Goal: Task Accomplishment & Management: Use online tool/utility

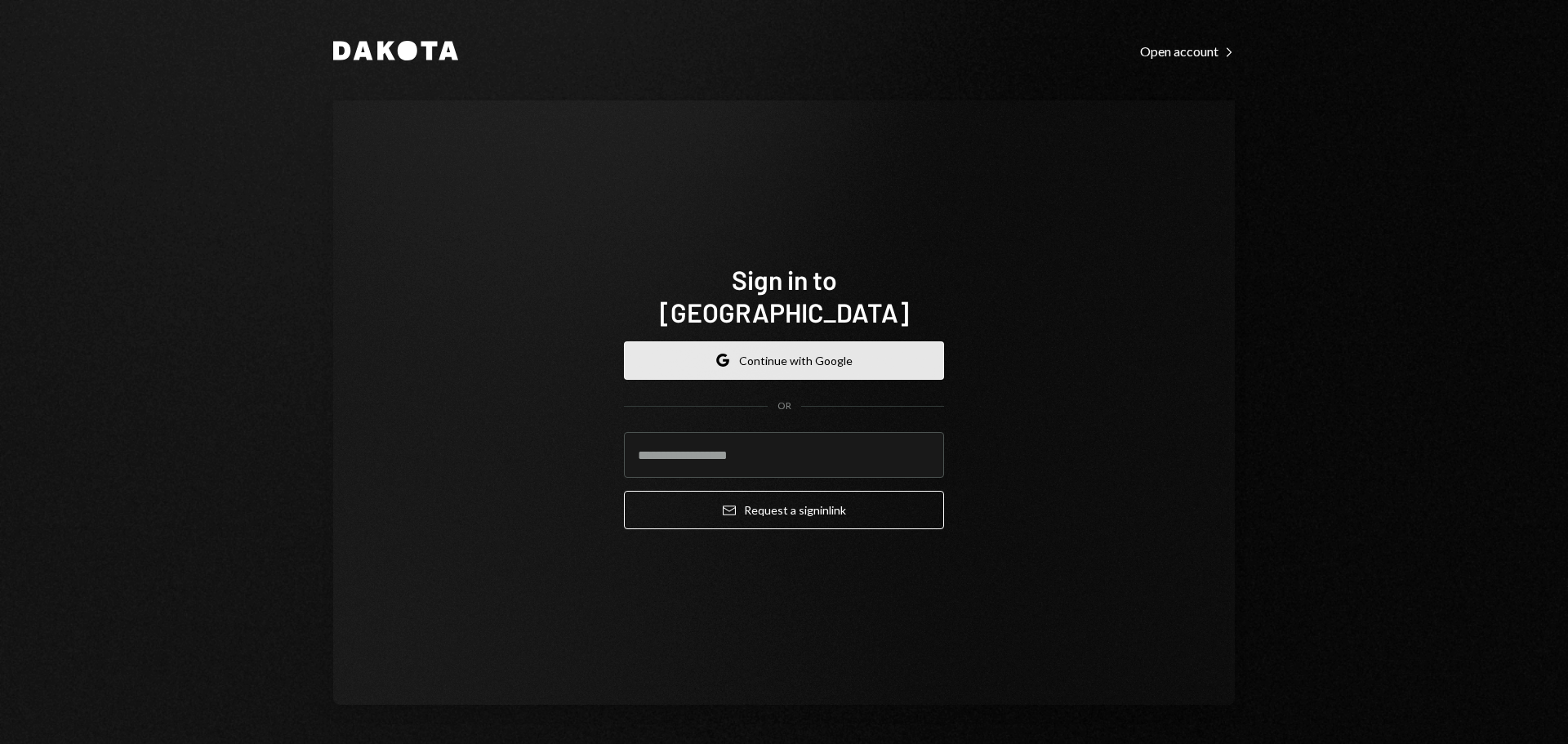
click at [793, 342] on button "Google Continue with Google" at bounding box center [784, 360] width 320 height 39
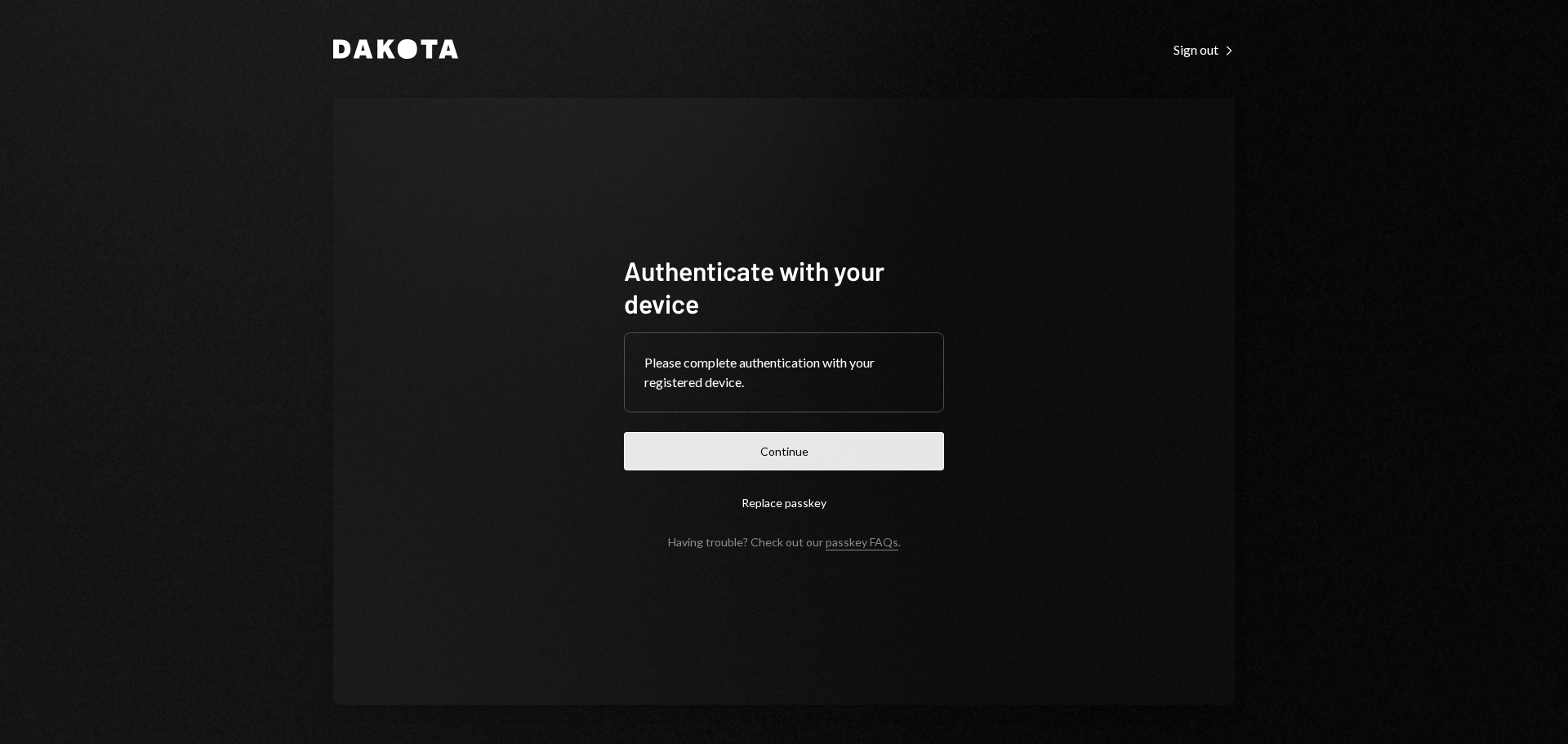
click at [840, 457] on button "Continue" at bounding box center [784, 451] width 320 height 39
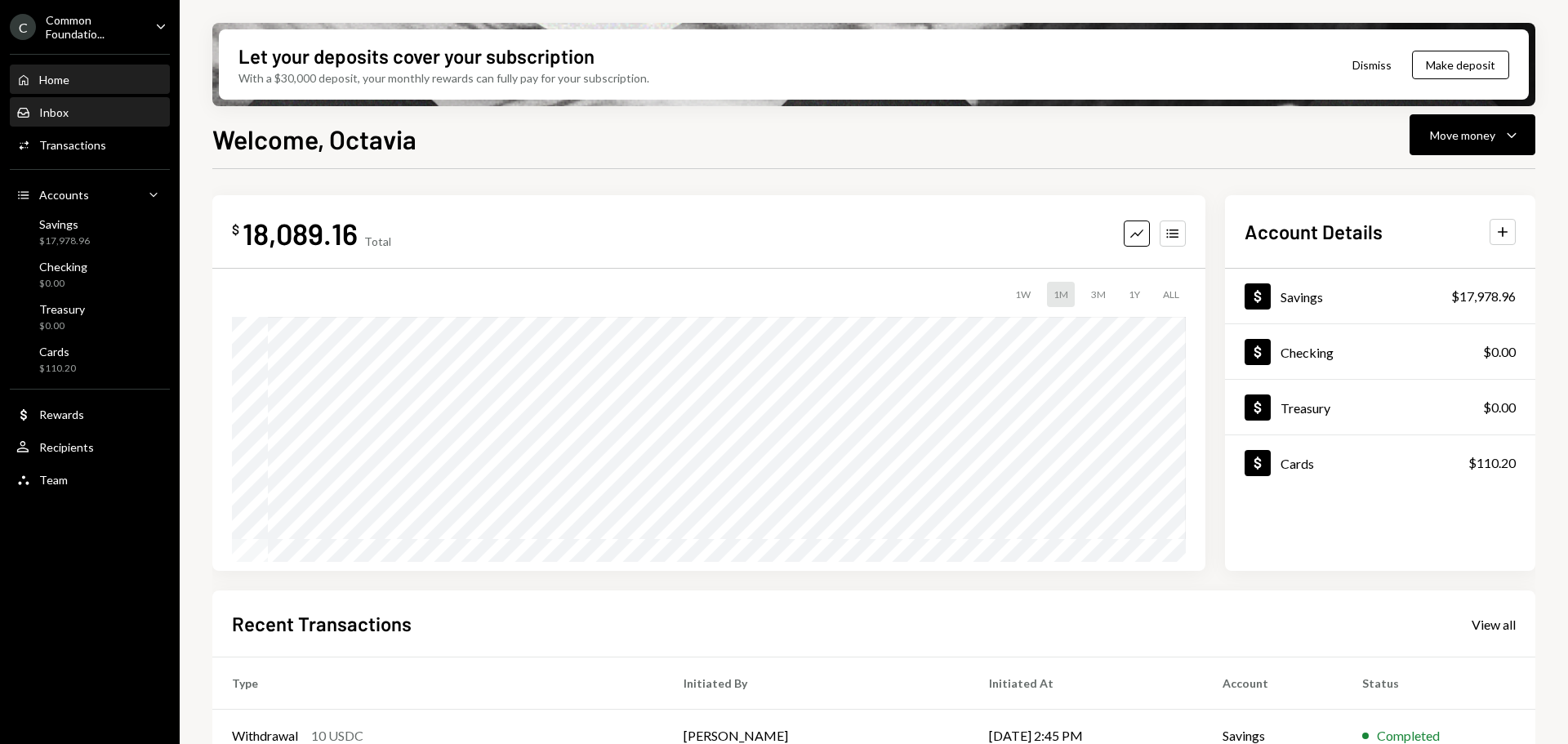
click at [71, 112] on div "Inbox Inbox" at bounding box center [89, 112] width 147 height 15
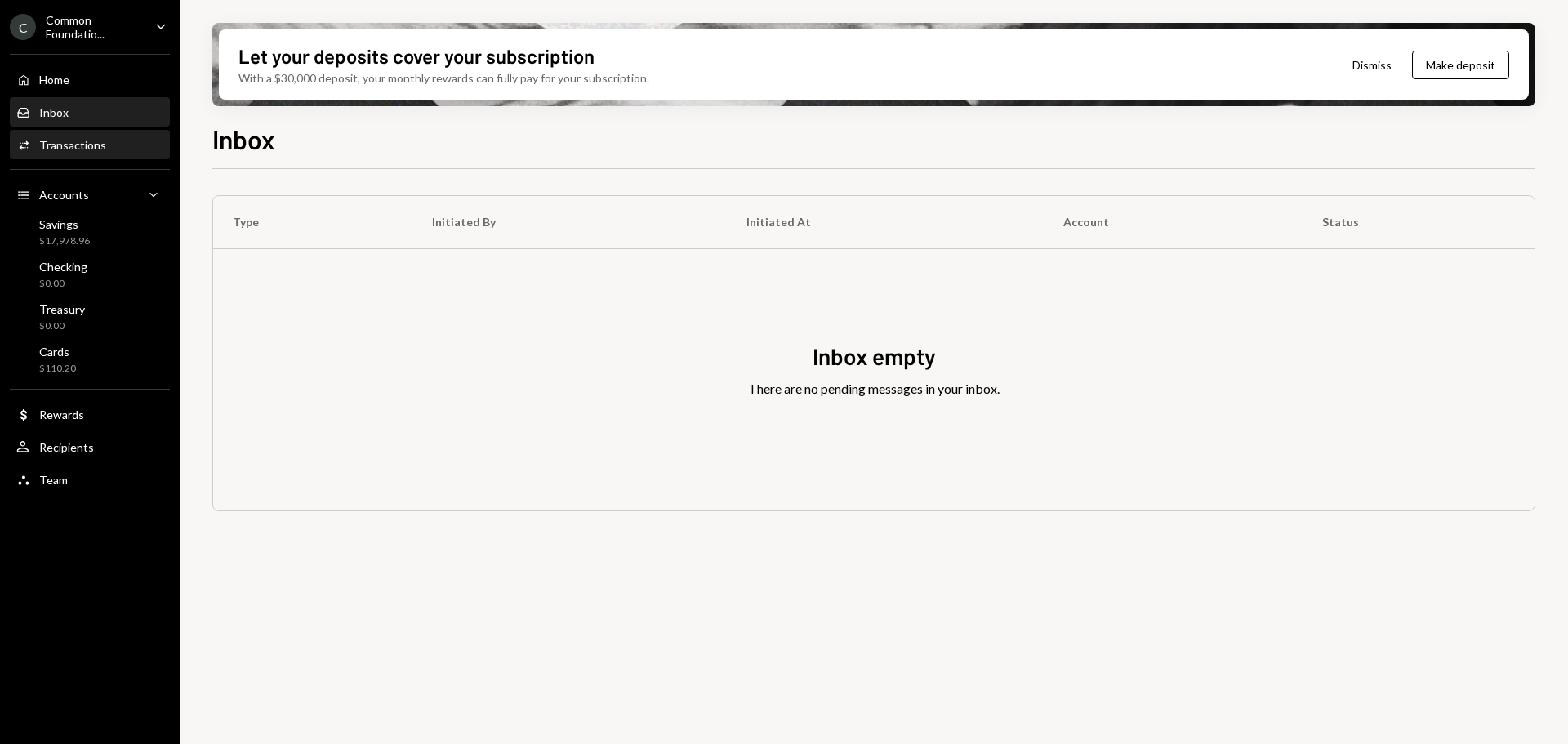
click at [74, 147] on div "Transactions" at bounding box center [73, 144] width 67 height 14
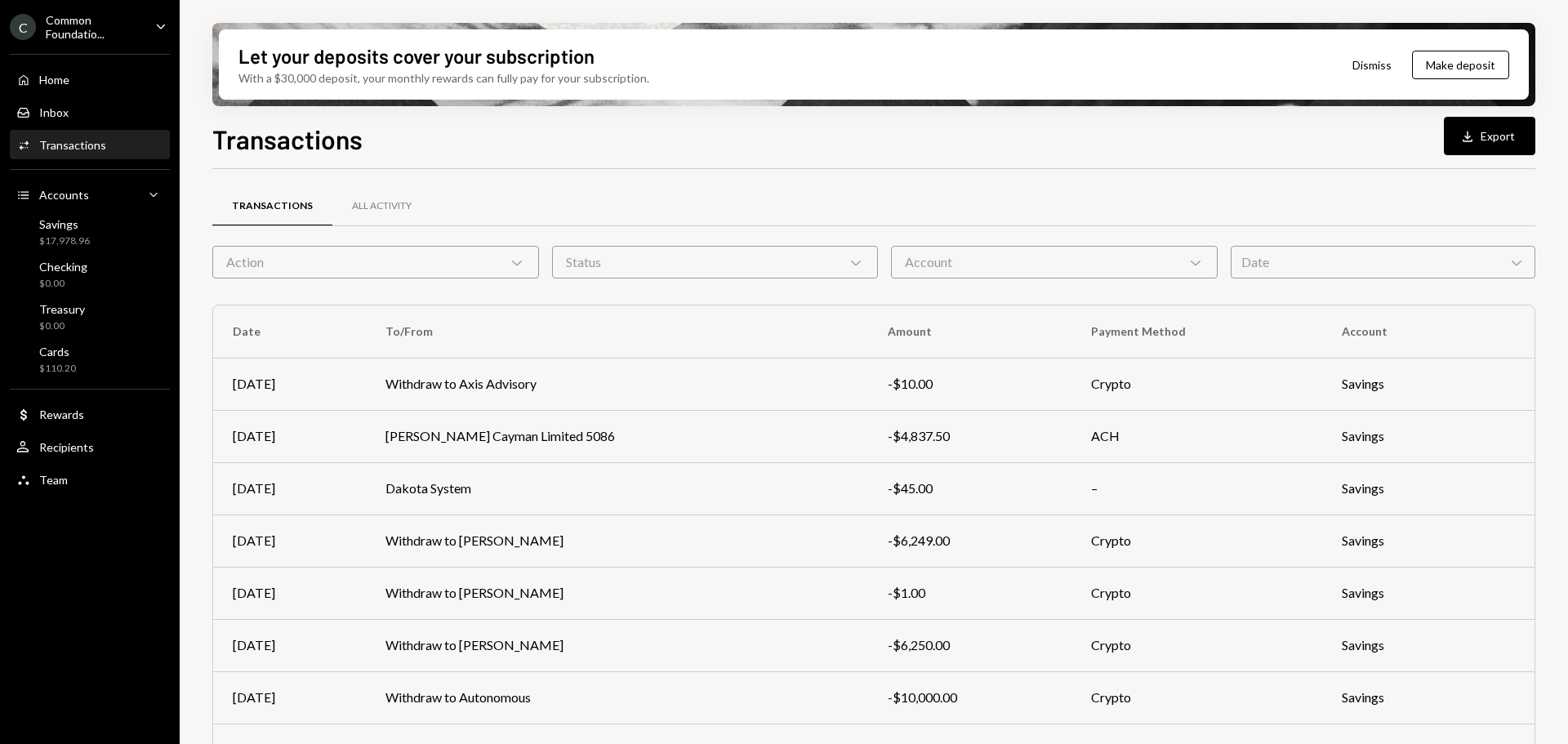
drag, startPoint x: 169, startPoint y: 24, endPoint x: 132, endPoint y: 30, distance: 37.5
click at [168, 24] on icon "Caret Down" at bounding box center [161, 26] width 18 height 18
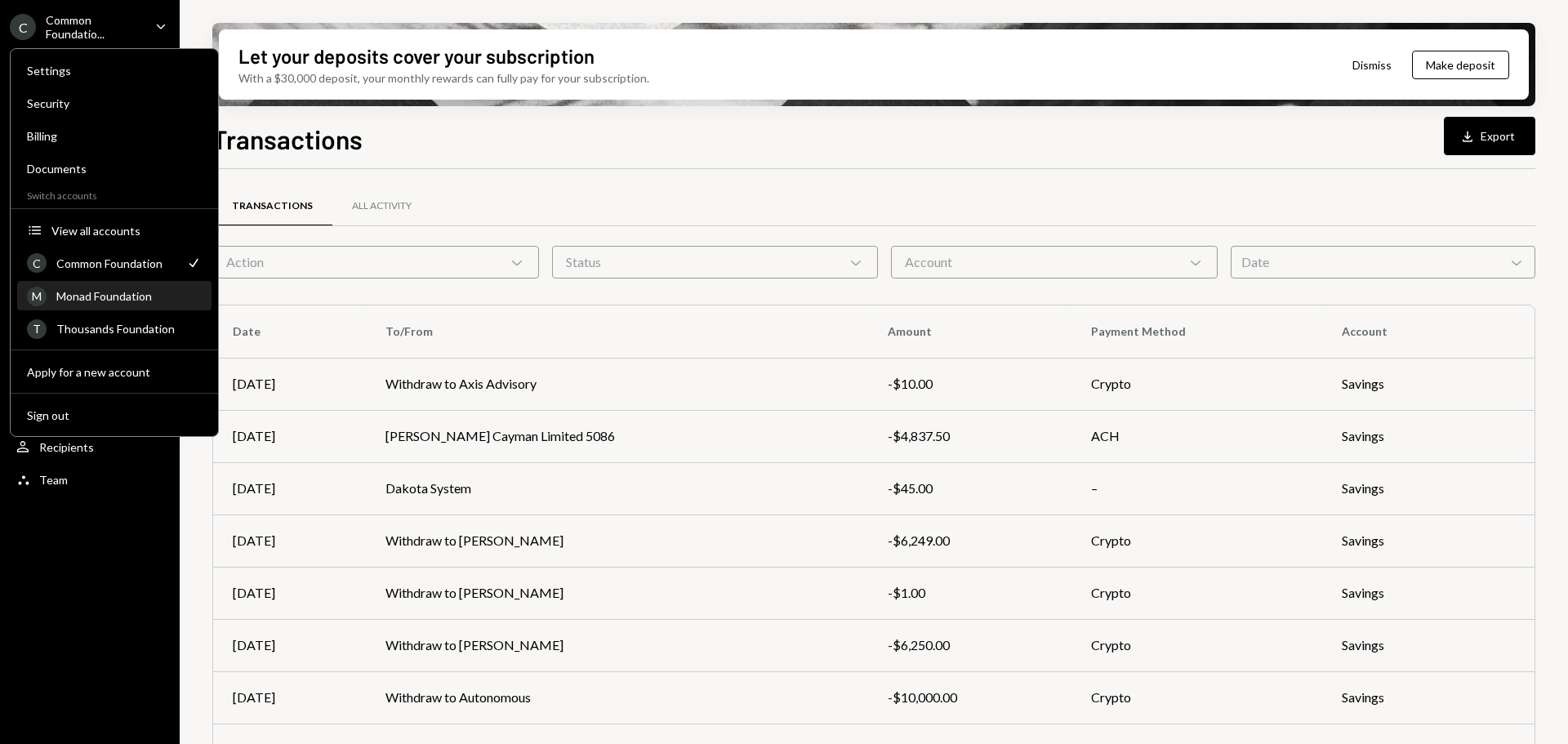
click at [118, 293] on div "Monad Foundation" at bounding box center [129, 295] width 145 height 14
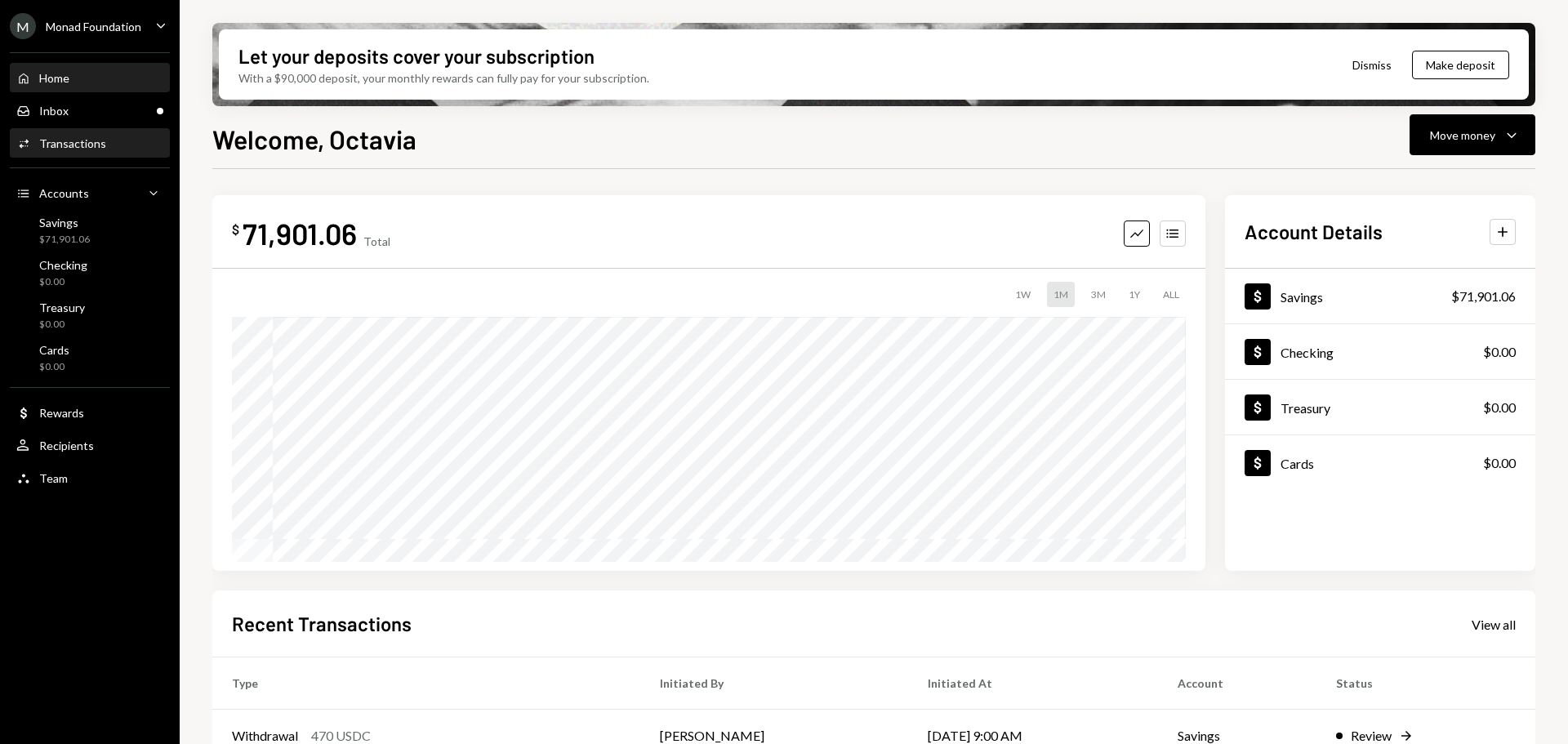
click at [121, 141] on div "Activities Transactions" at bounding box center [89, 144] width 147 height 15
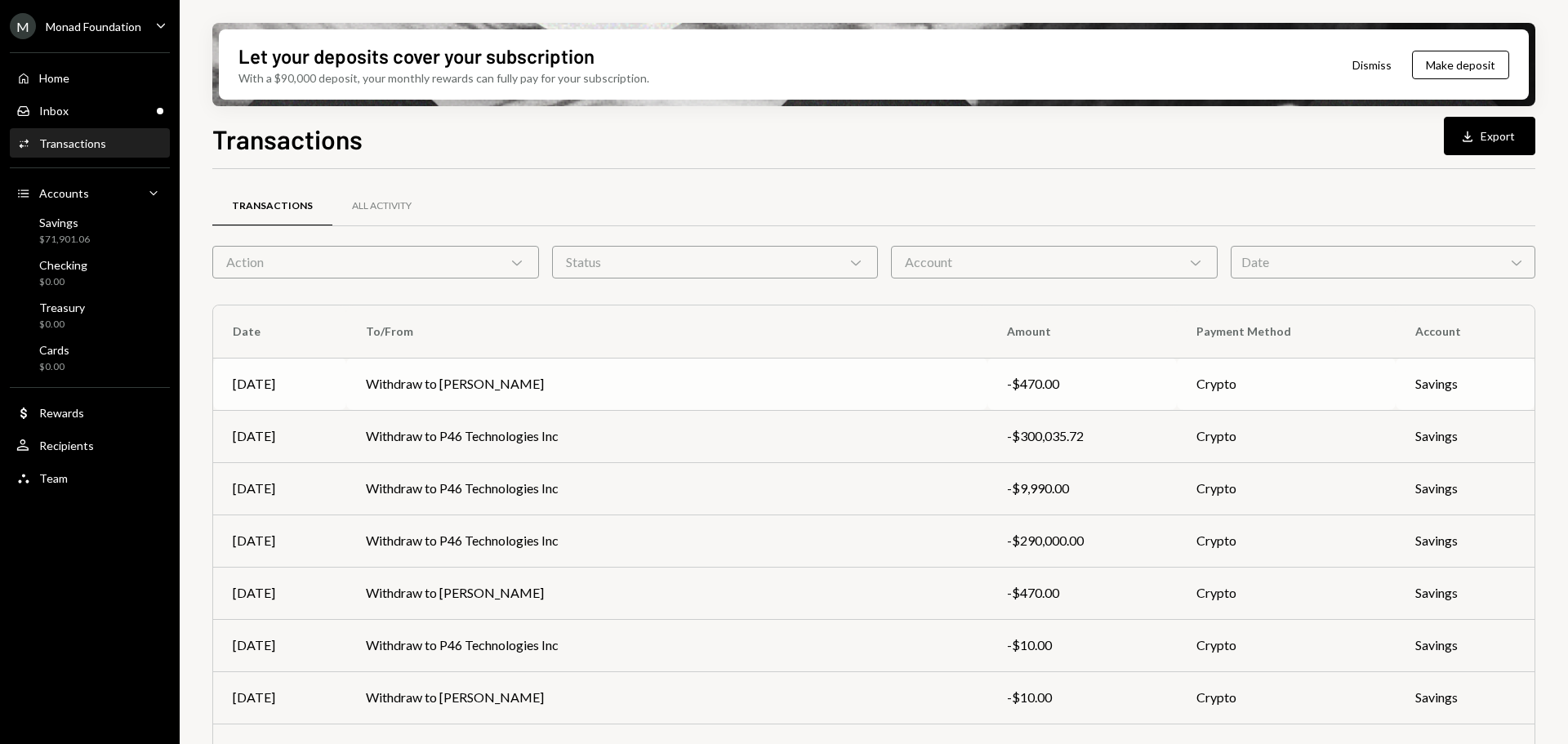
scroll to position [186, 0]
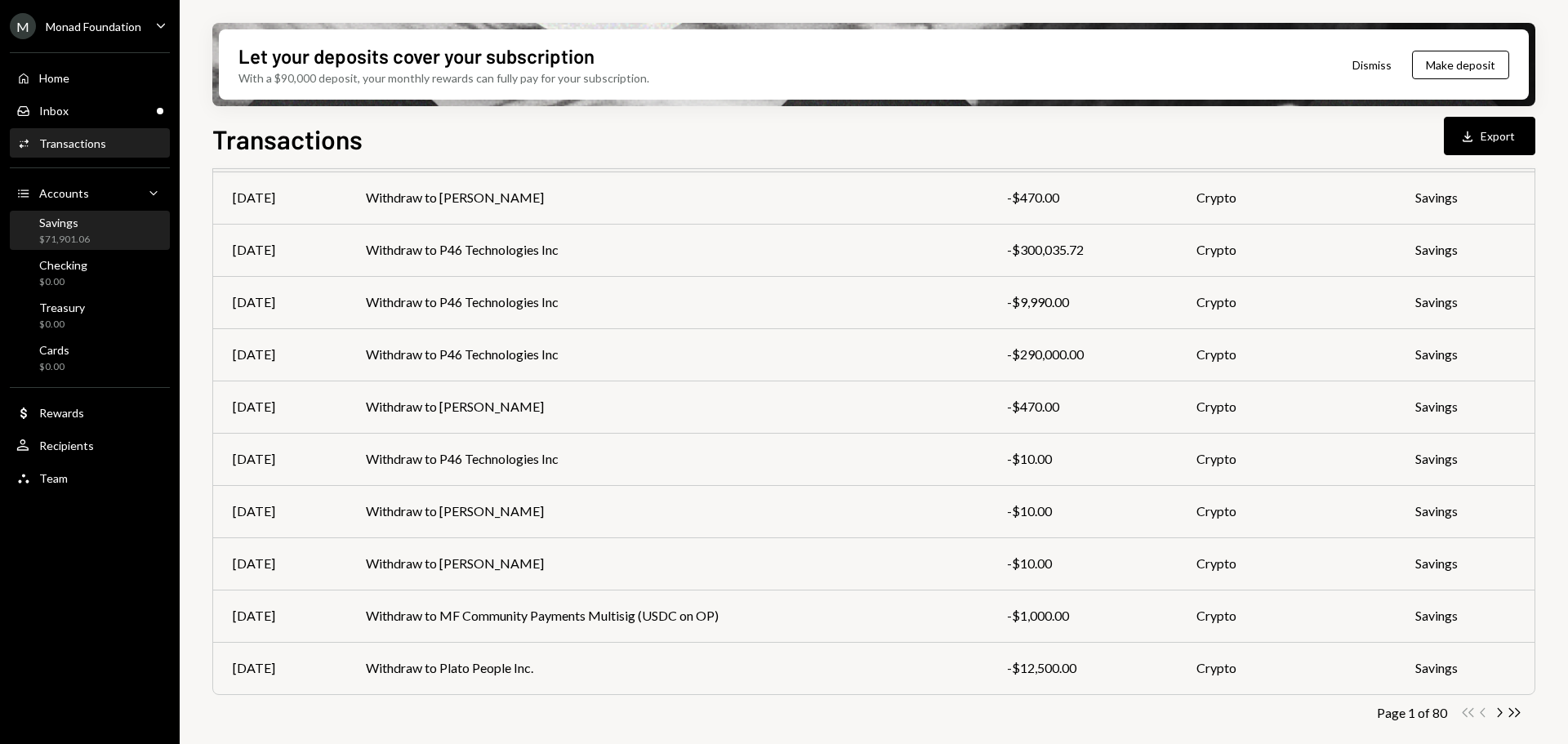
click at [72, 224] on div "Savings" at bounding box center [65, 222] width 51 height 14
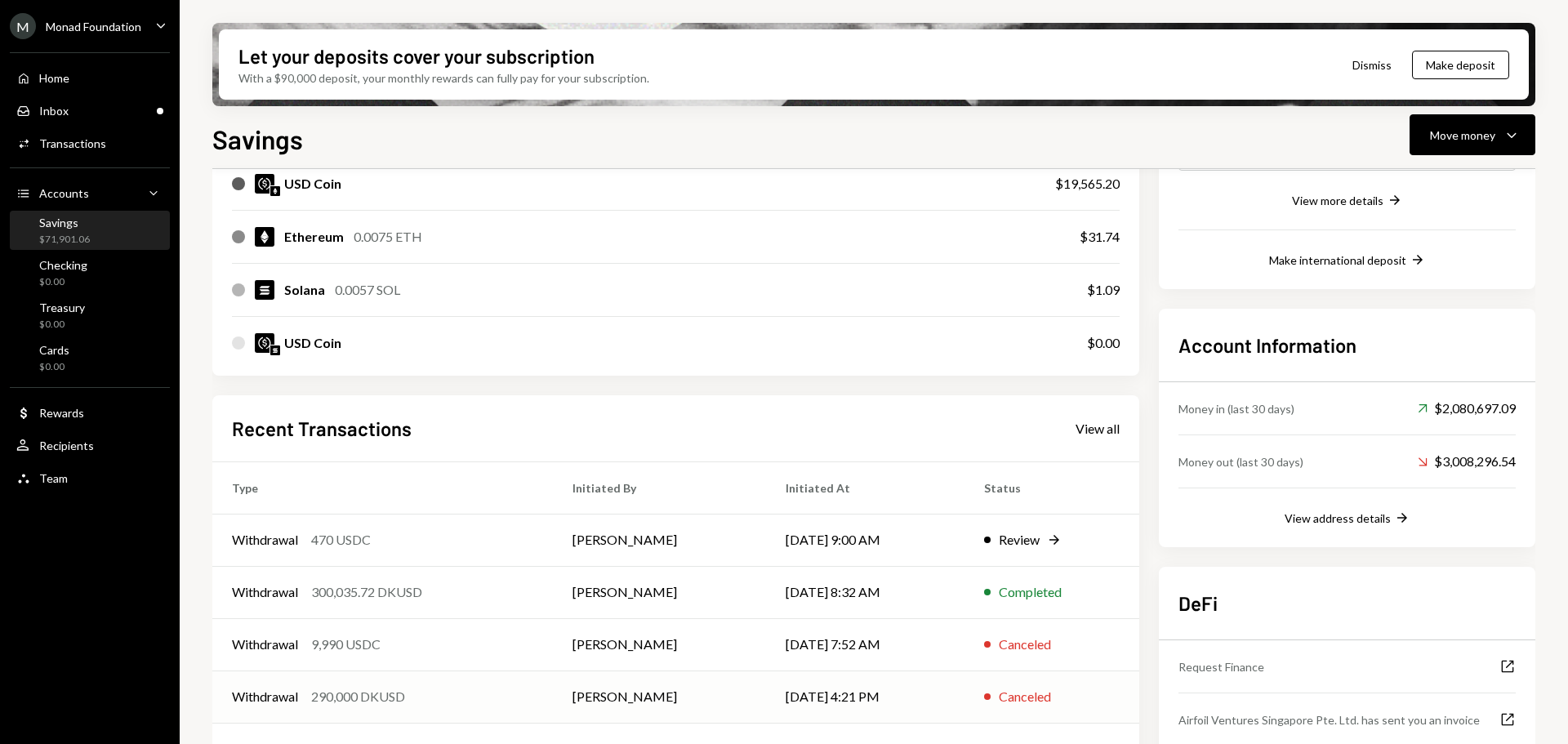
scroll to position [418, 0]
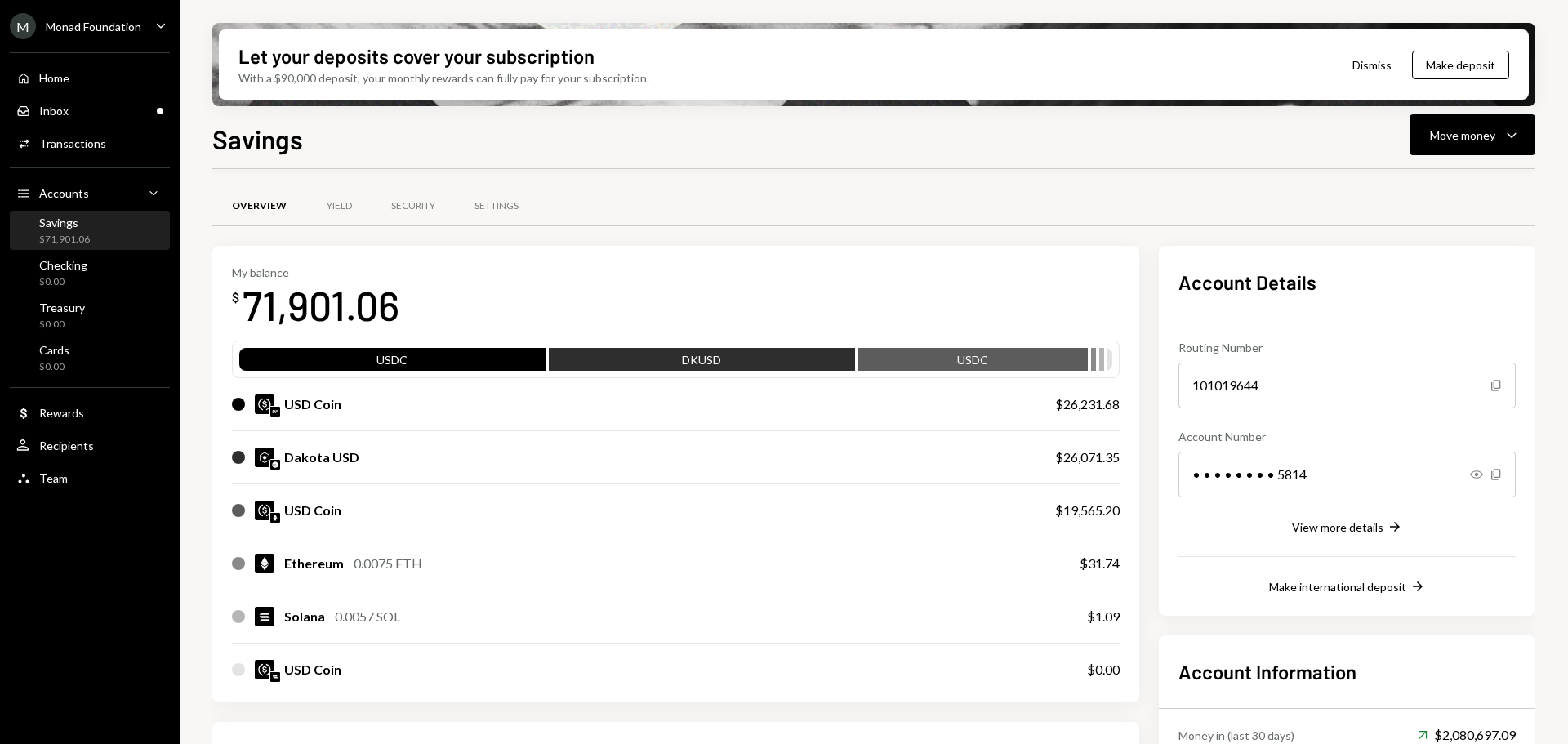
scroll to position [418, 0]
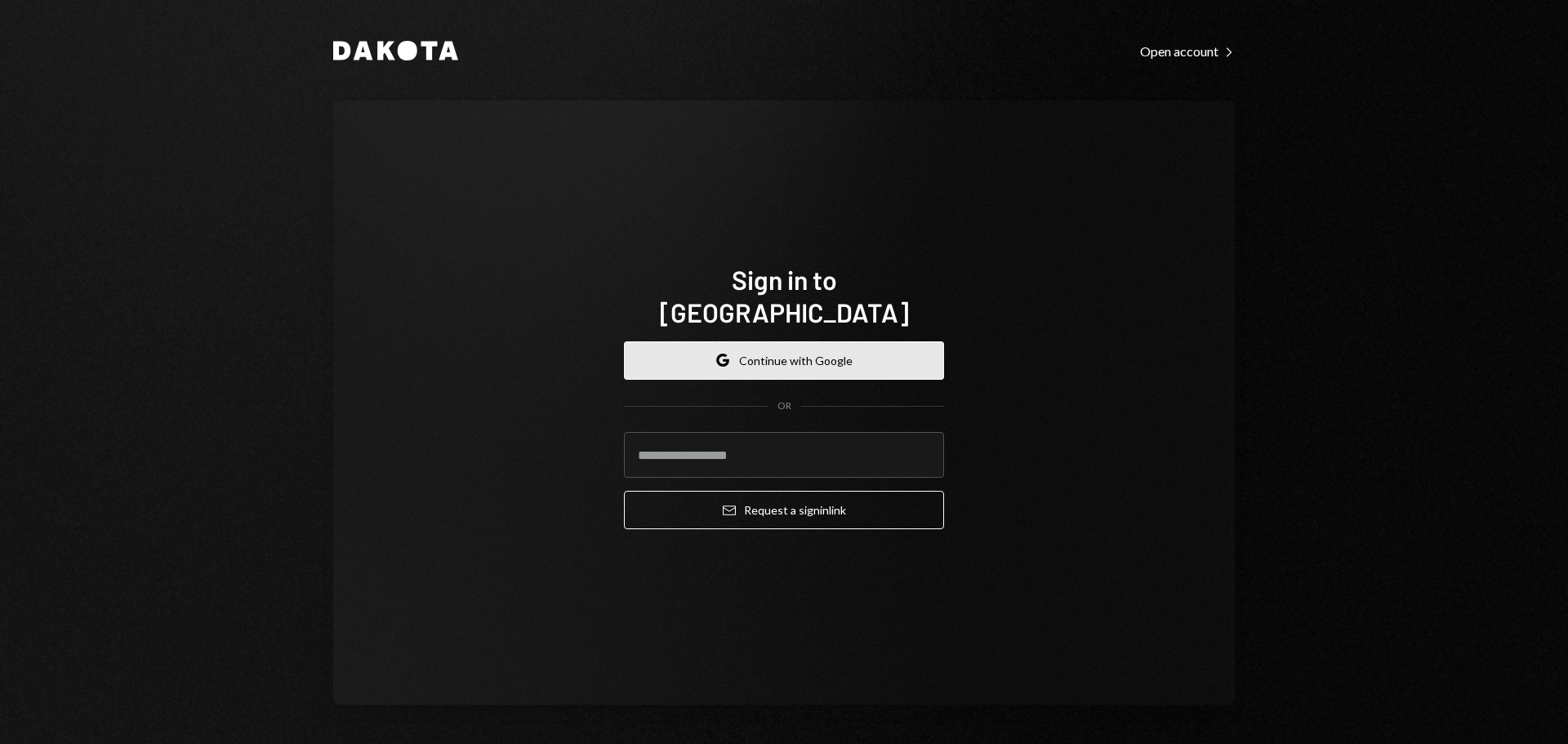
click at [774, 342] on button "Google Continue with Google" at bounding box center [784, 360] width 320 height 39
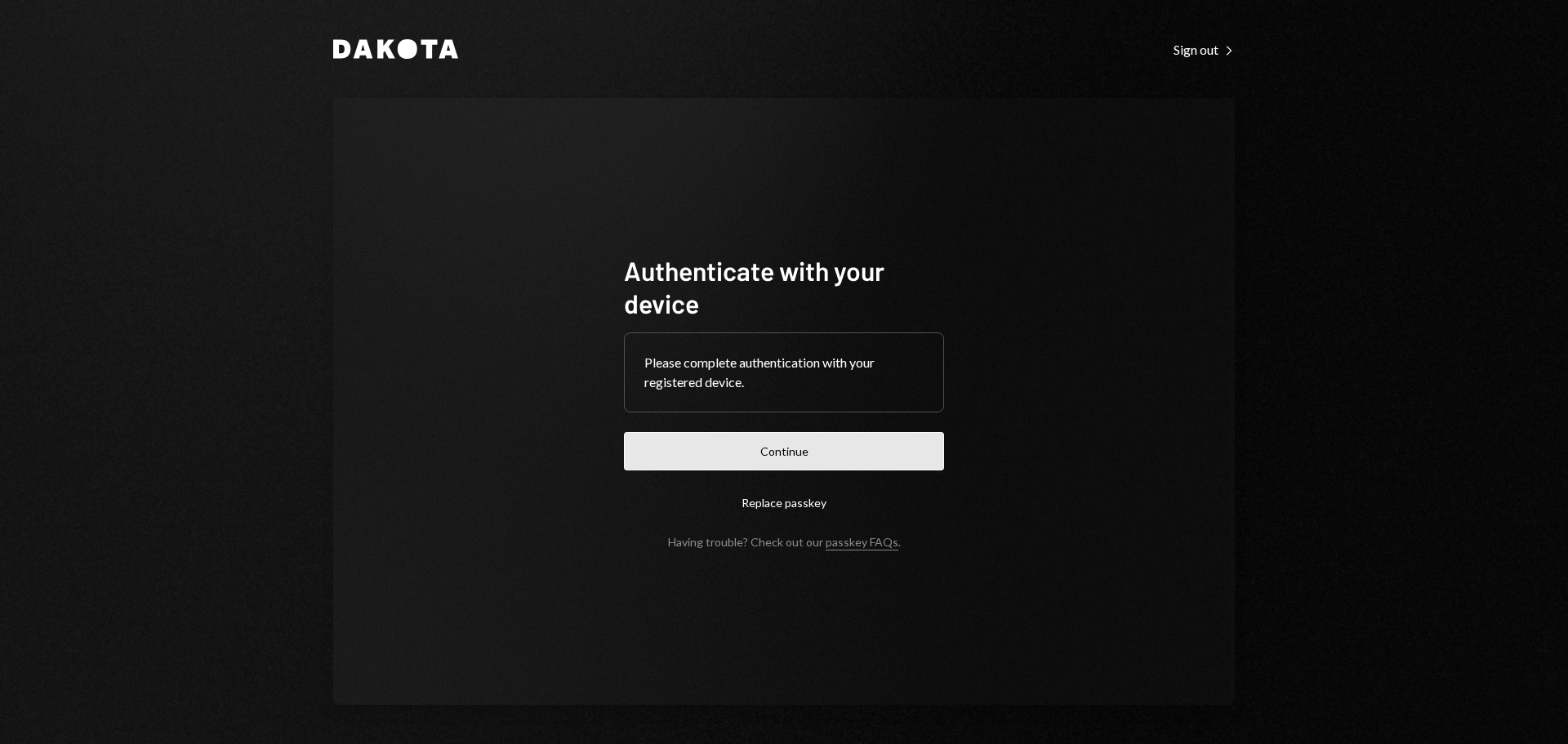
click at [882, 459] on button "Continue" at bounding box center [784, 451] width 320 height 39
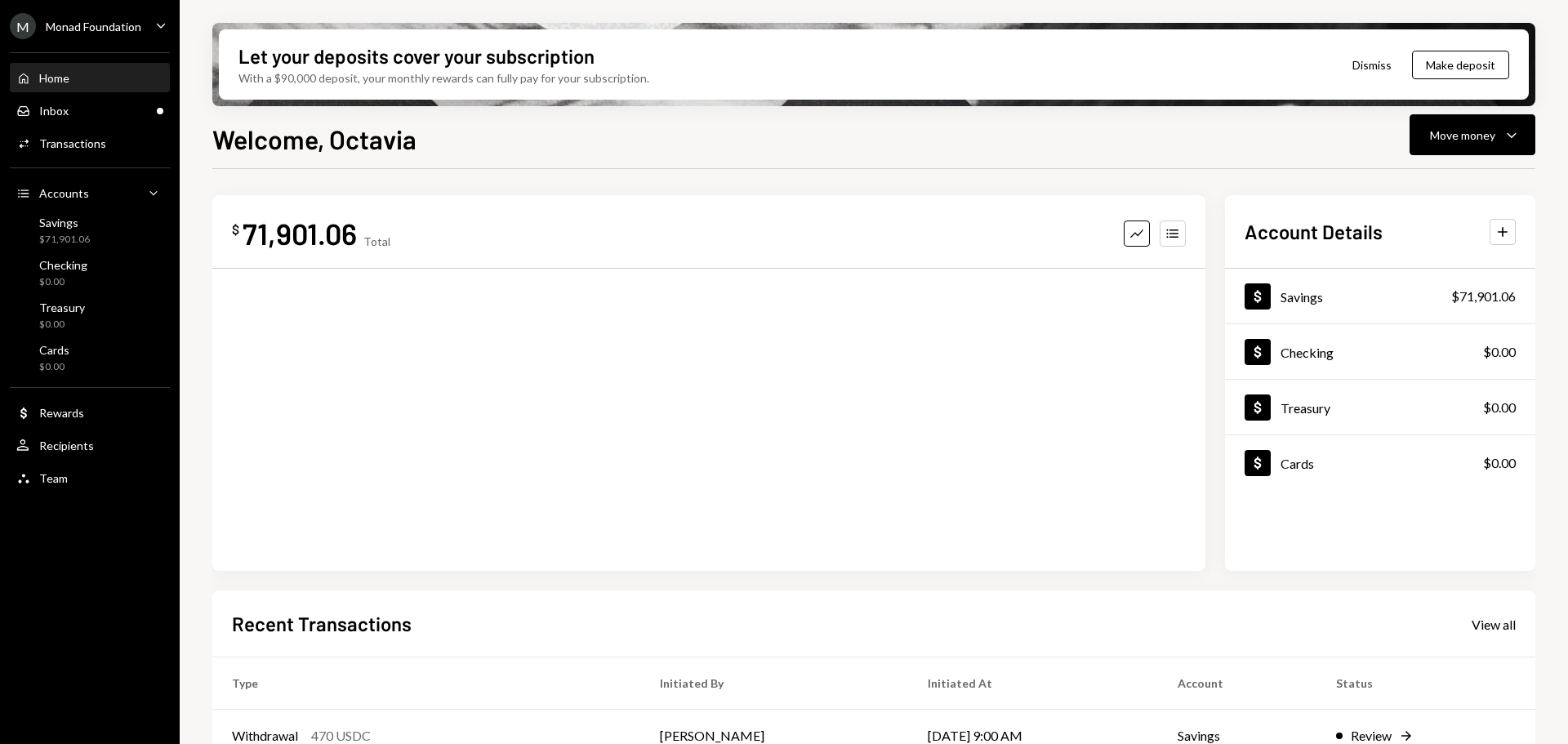
click at [137, 24] on div "Monad Foundation" at bounding box center [93, 26] width 96 height 14
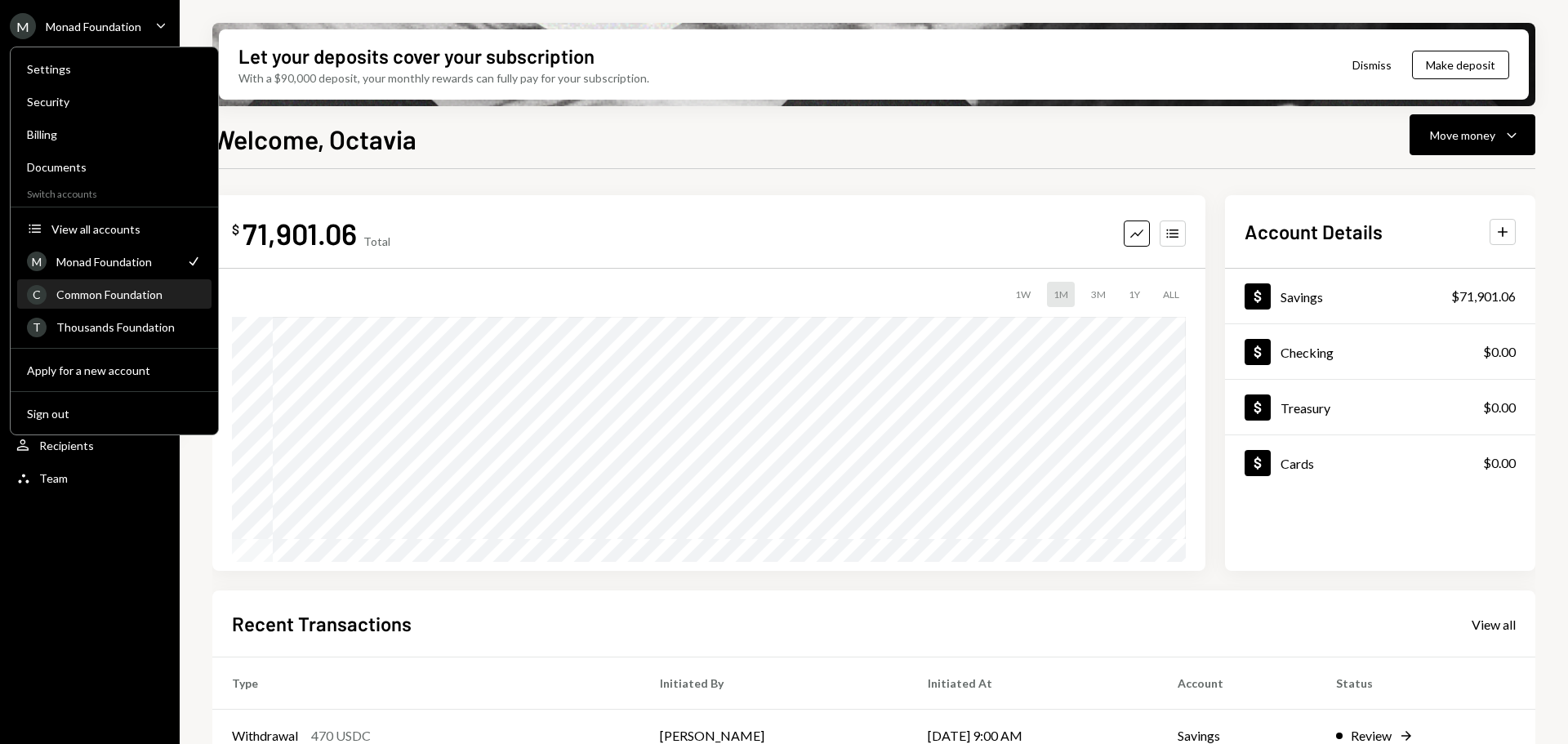
click at [107, 291] on div "Common Foundation" at bounding box center [129, 294] width 145 height 14
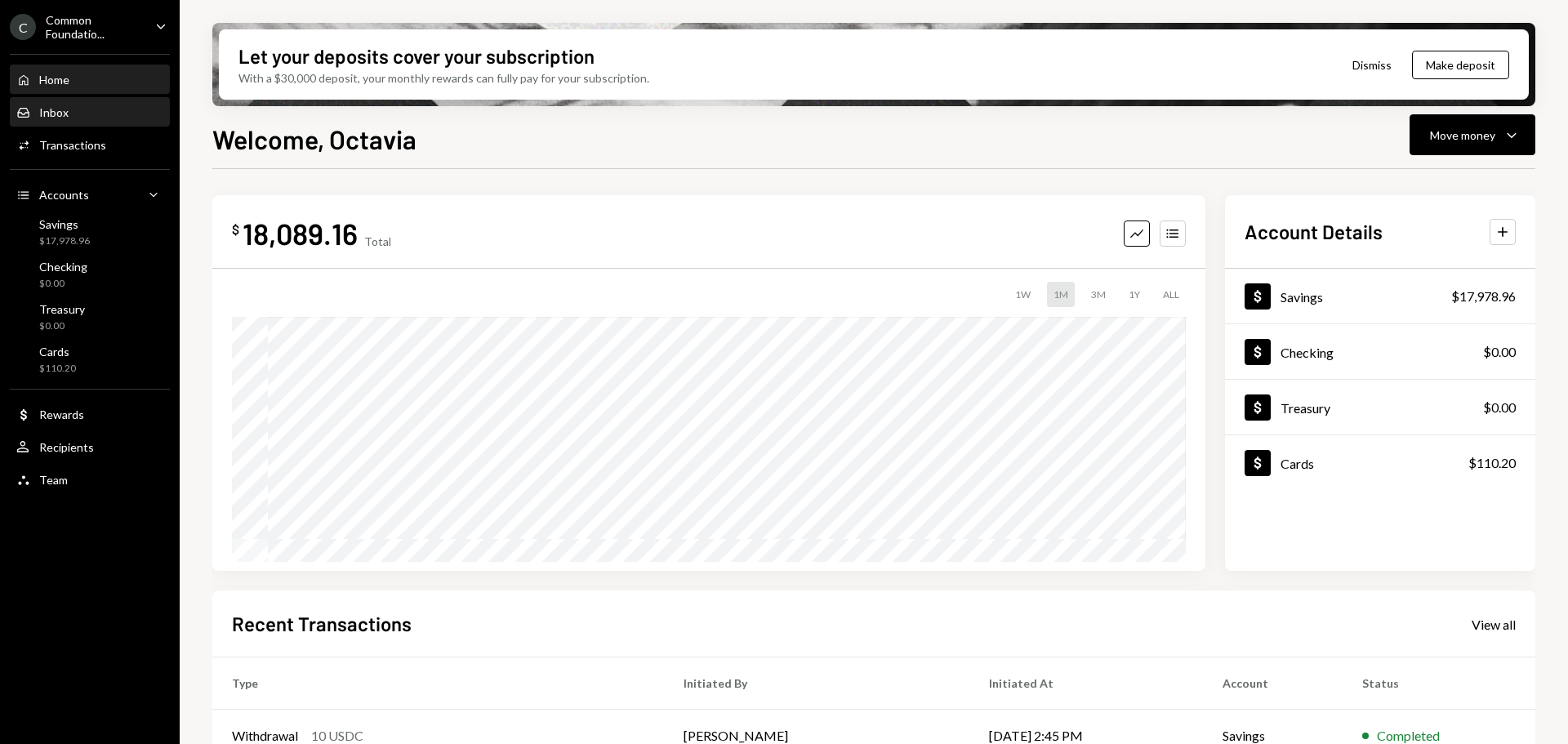
click at [100, 107] on div "Inbox Inbox" at bounding box center [89, 112] width 147 height 15
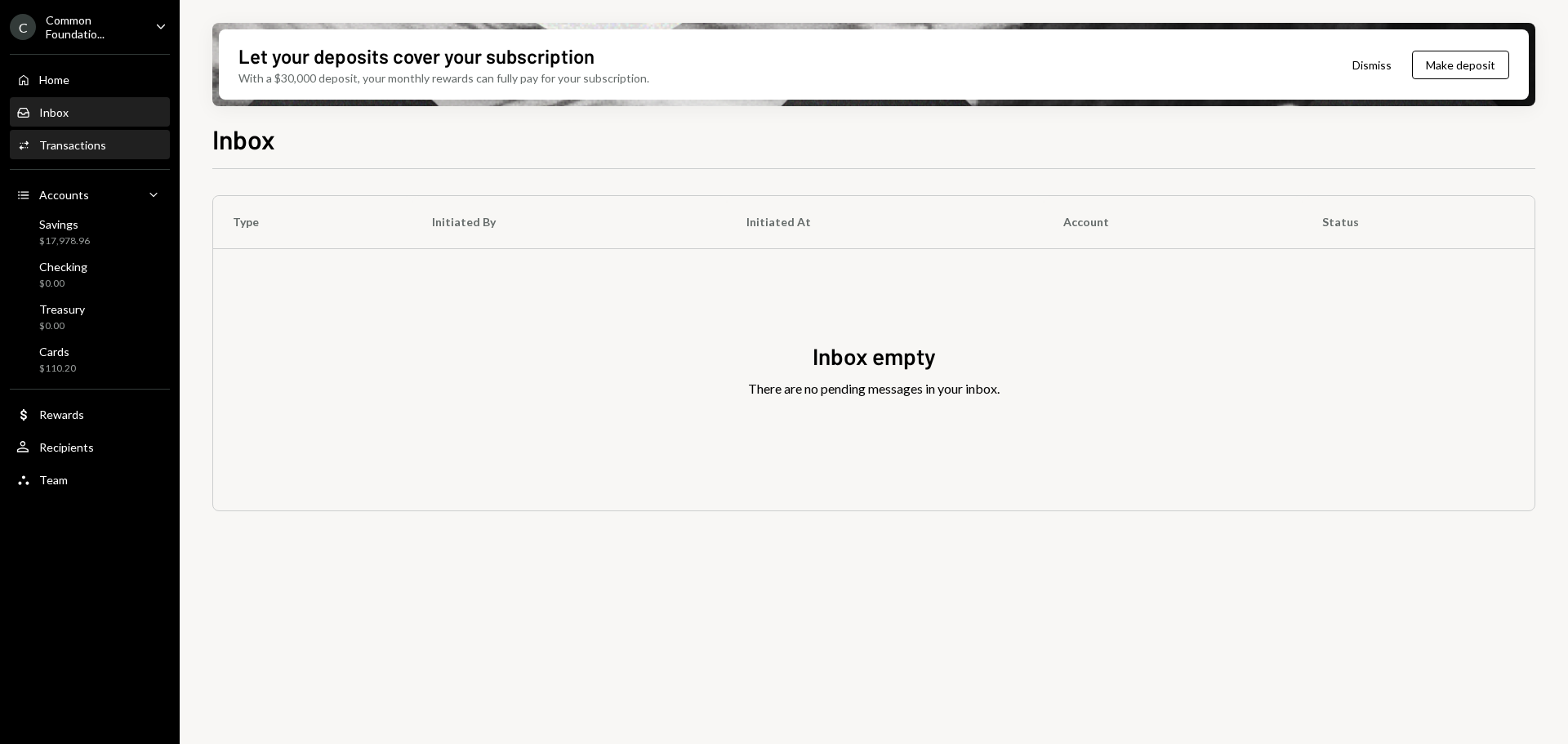
click at [75, 139] on div "Transactions" at bounding box center [73, 144] width 67 height 14
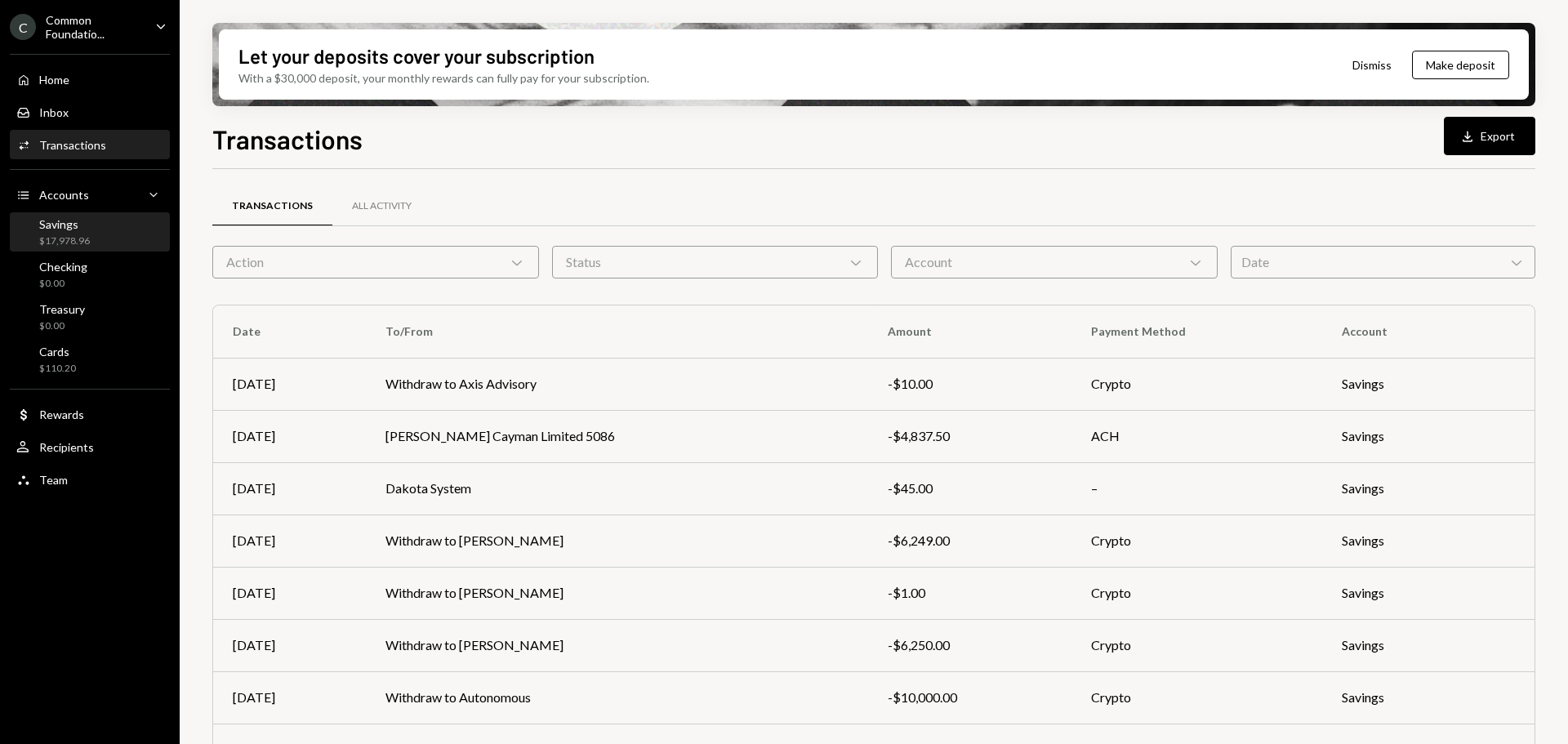
click at [71, 229] on div "Savings" at bounding box center [65, 224] width 51 height 14
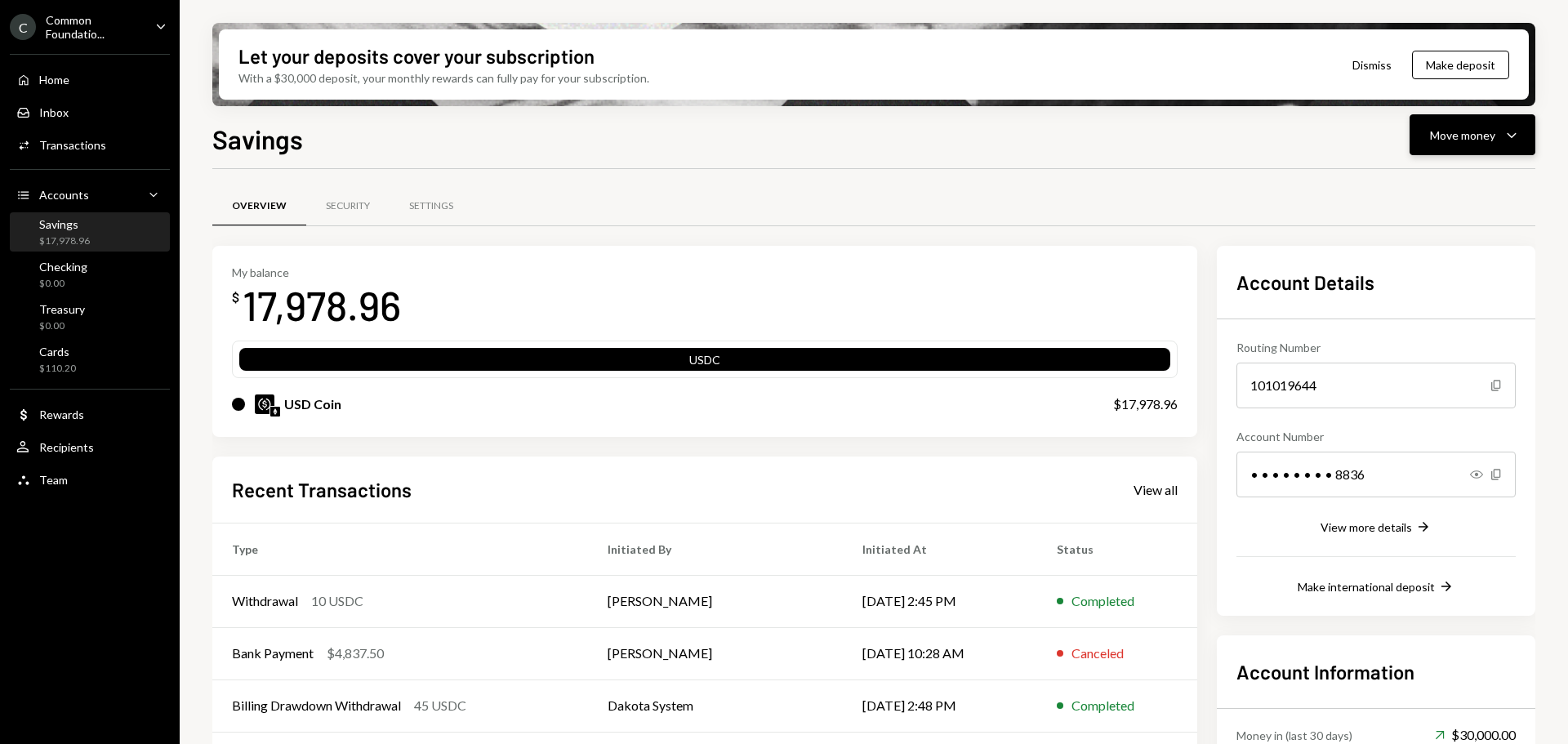
click at [1488, 137] on div "Move money" at bounding box center [1463, 135] width 66 height 17
click at [1421, 186] on div "Send" at bounding box center [1459, 184] width 119 height 17
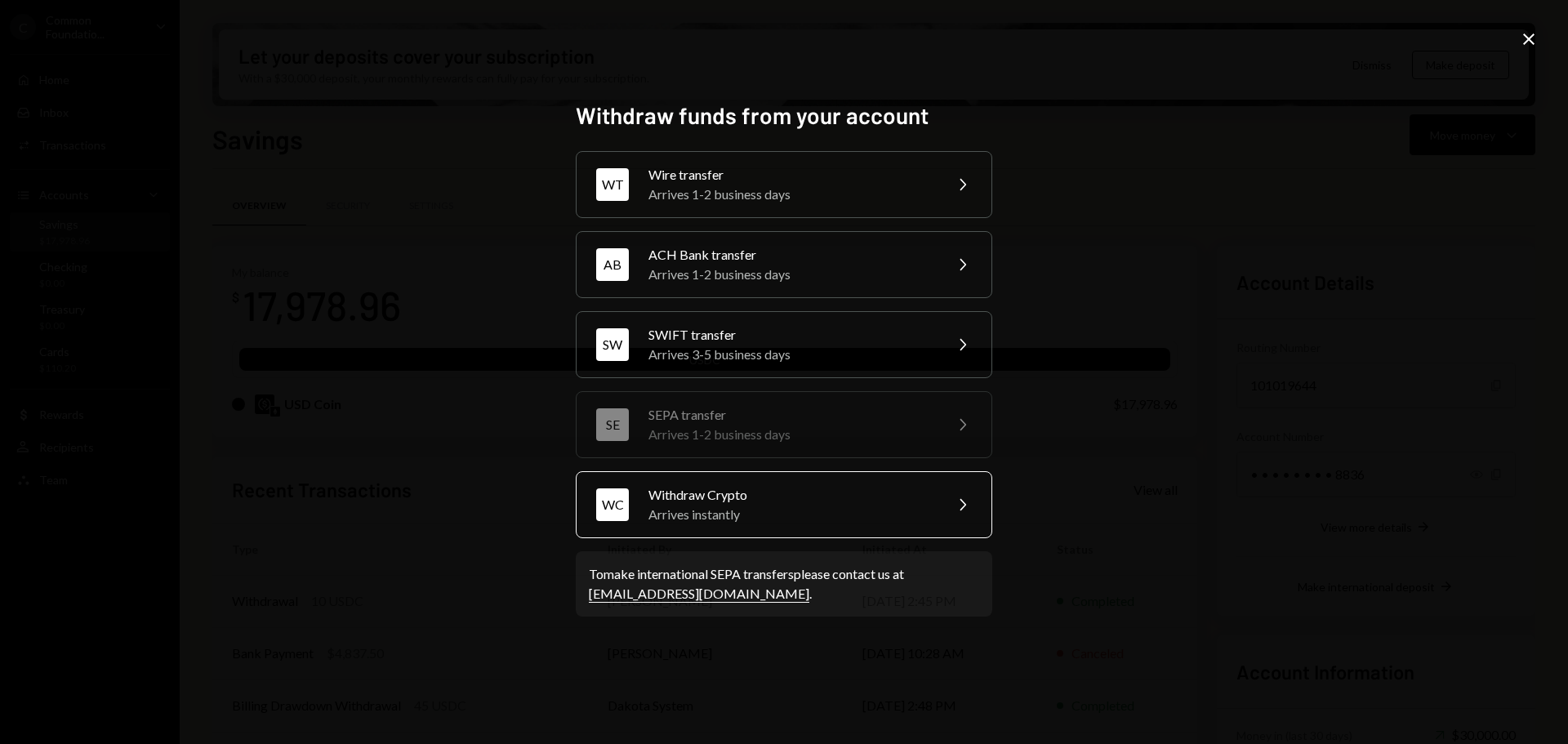
click at [727, 513] on div "Arrives instantly" at bounding box center [791, 514] width 285 height 20
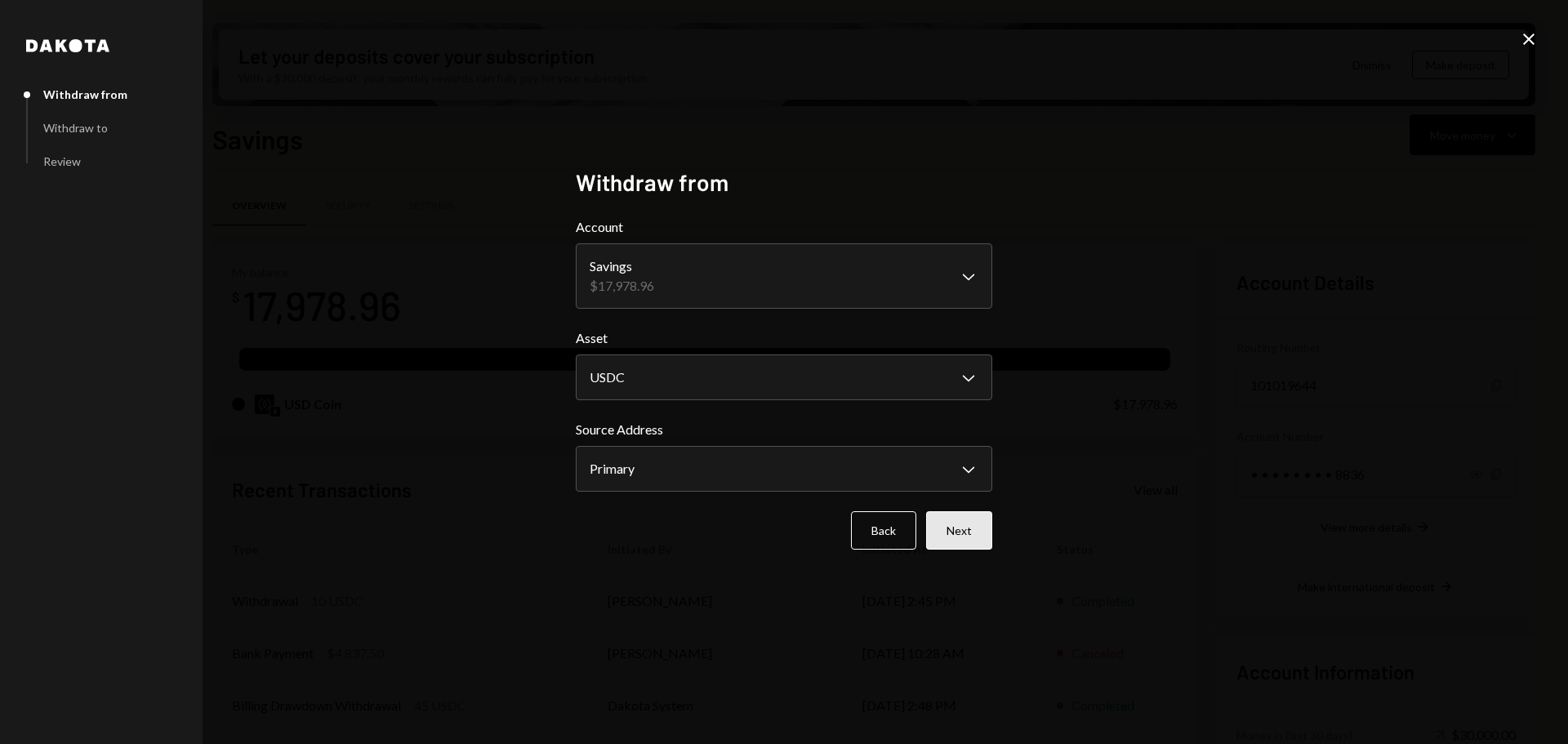
click at [960, 534] on button "Next" at bounding box center [959, 530] width 66 height 39
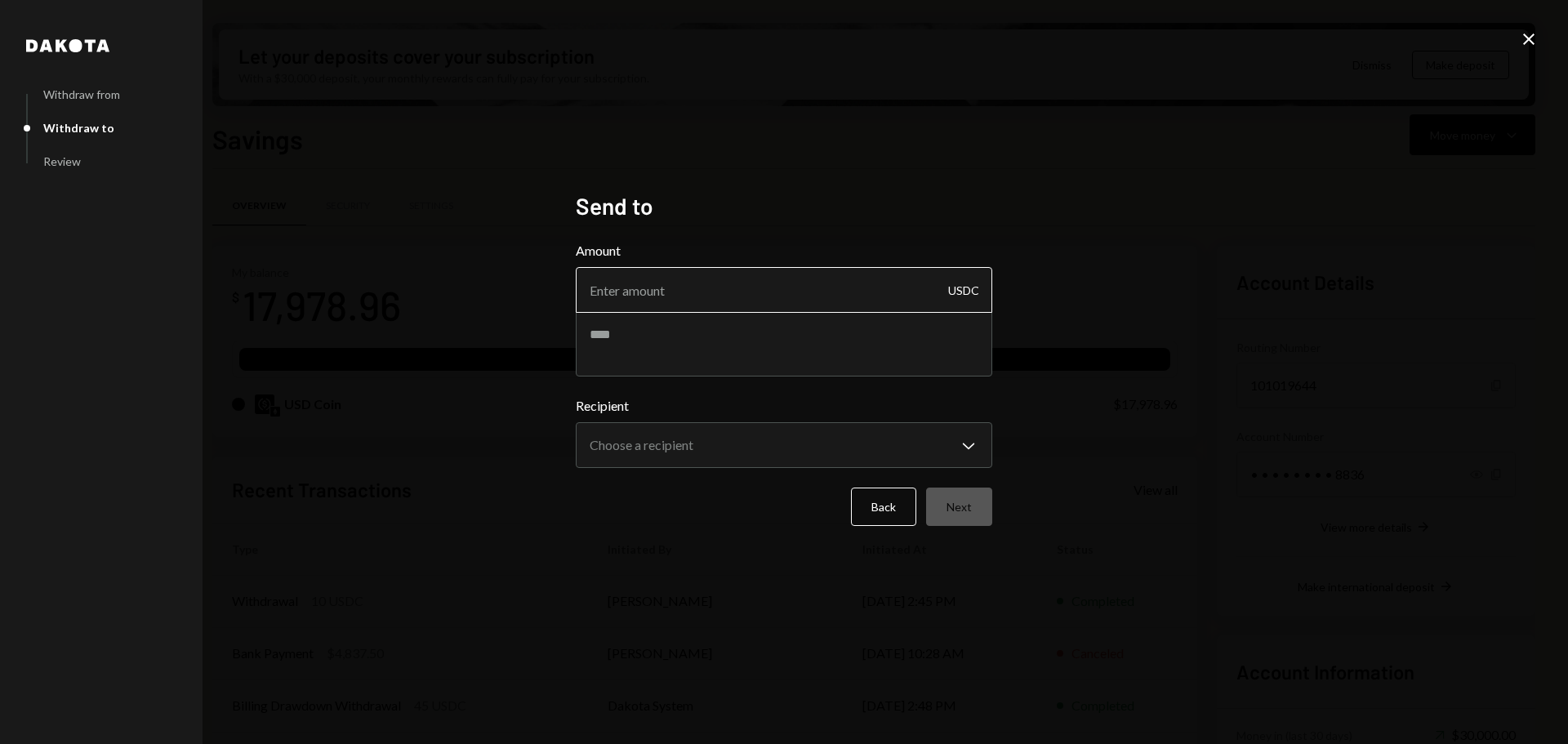
click at [764, 288] on input "Amount" at bounding box center [784, 290] width 417 height 46
paste input "17571.87"
click at [621, 288] on input "17571.87" at bounding box center [784, 290] width 417 height 46
type input "17561.87"
click at [716, 329] on textarea at bounding box center [784, 344] width 417 height 66
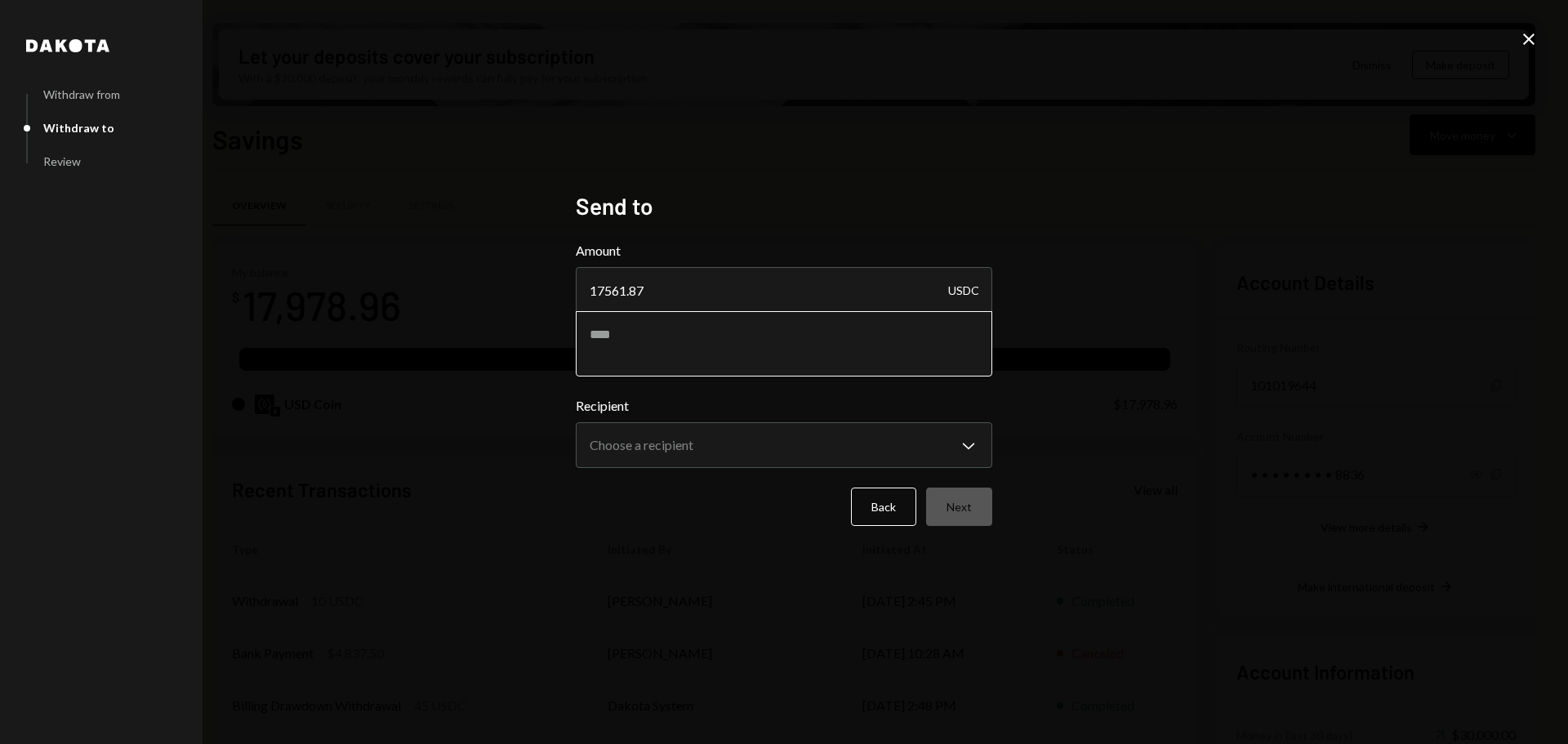
click at [672, 342] on textarea at bounding box center [784, 344] width 417 height 66
paste textarea "*****"
type textarea "**********"
click at [692, 446] on body "C Common Foundatio... Caret Down Home Home Inbox Inbox Activities Transactions …" at bounding box center [784, 372] width 1568 height 744
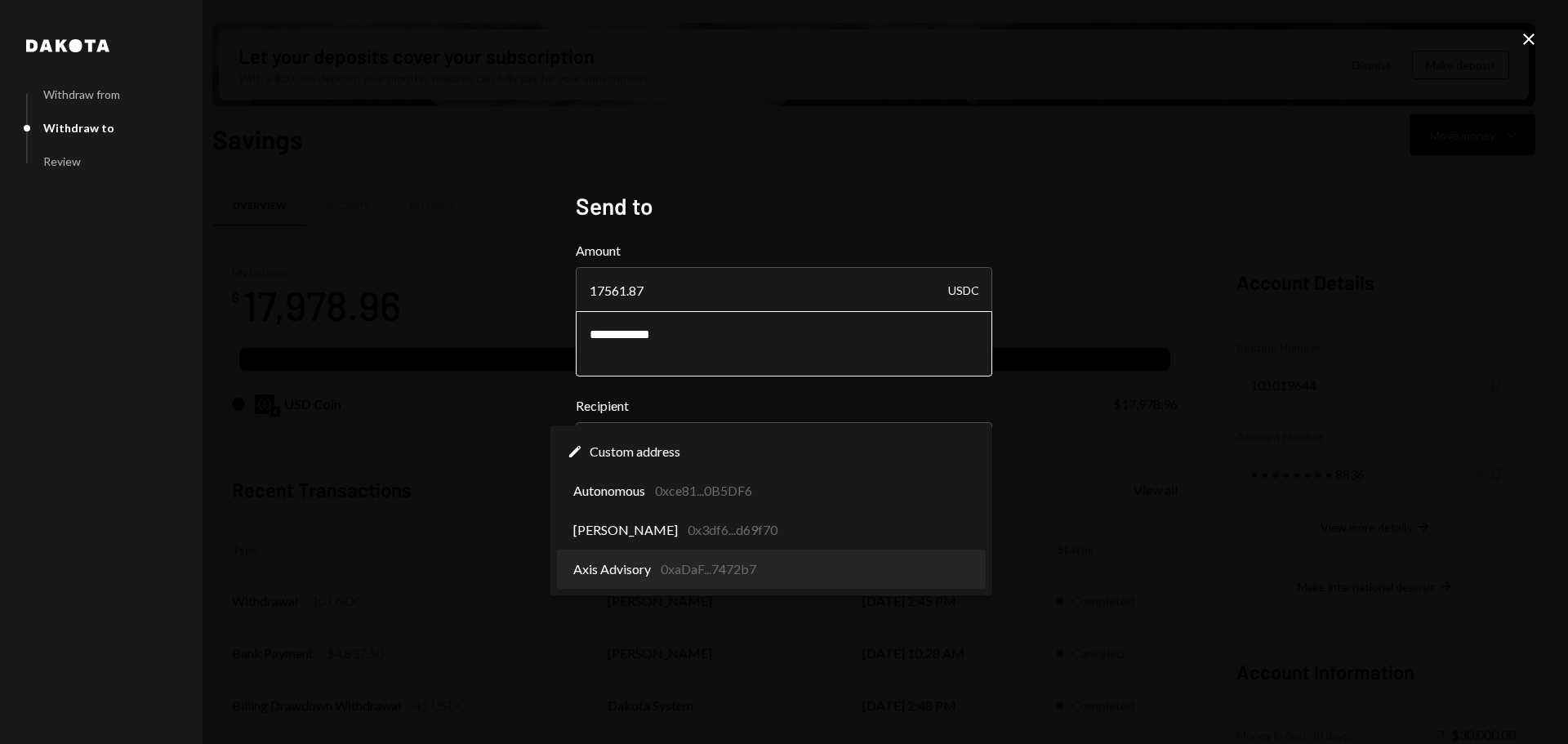
select select "**********"
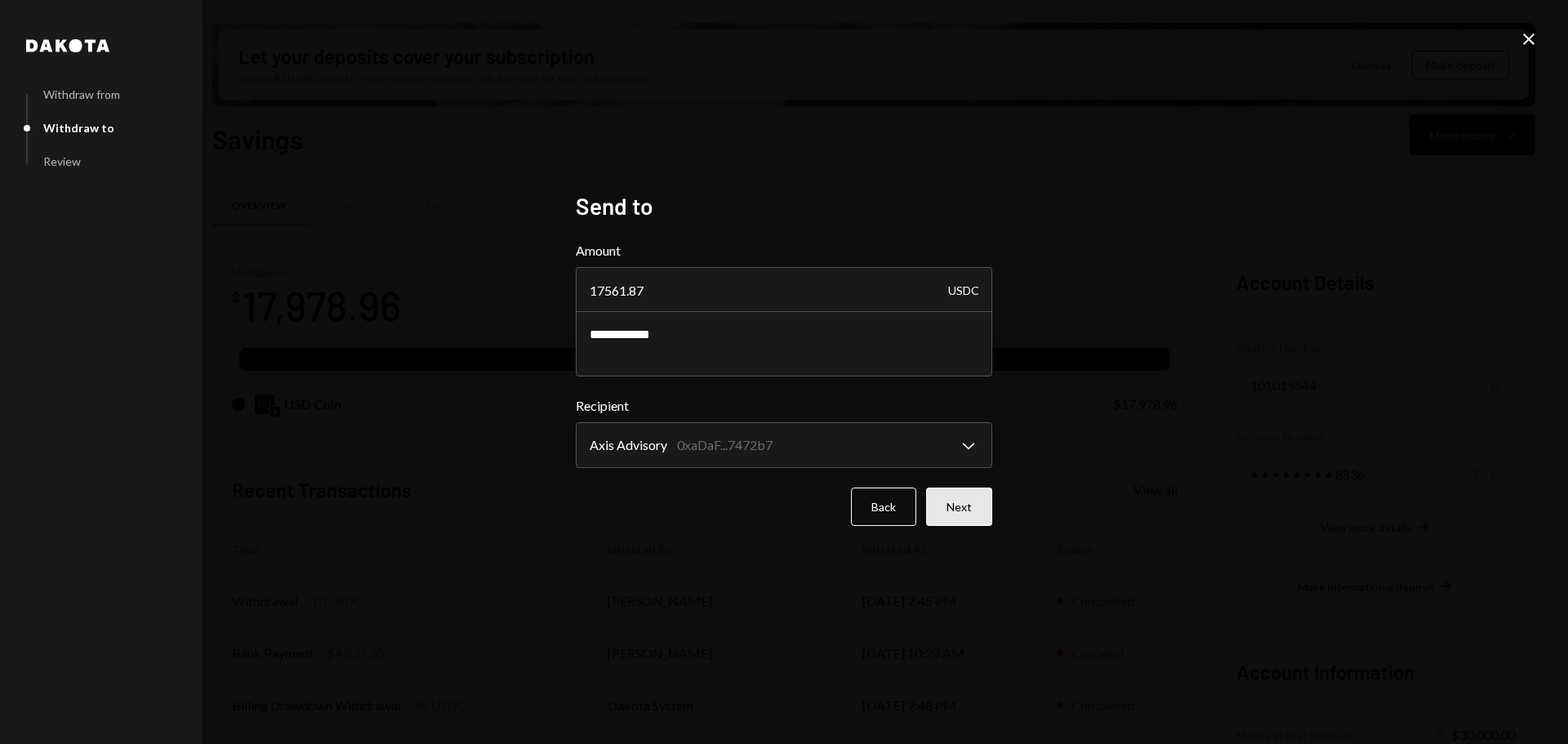
click at [966, 508] on button "Next" at bounding box center [959, 506] width 66 height 39
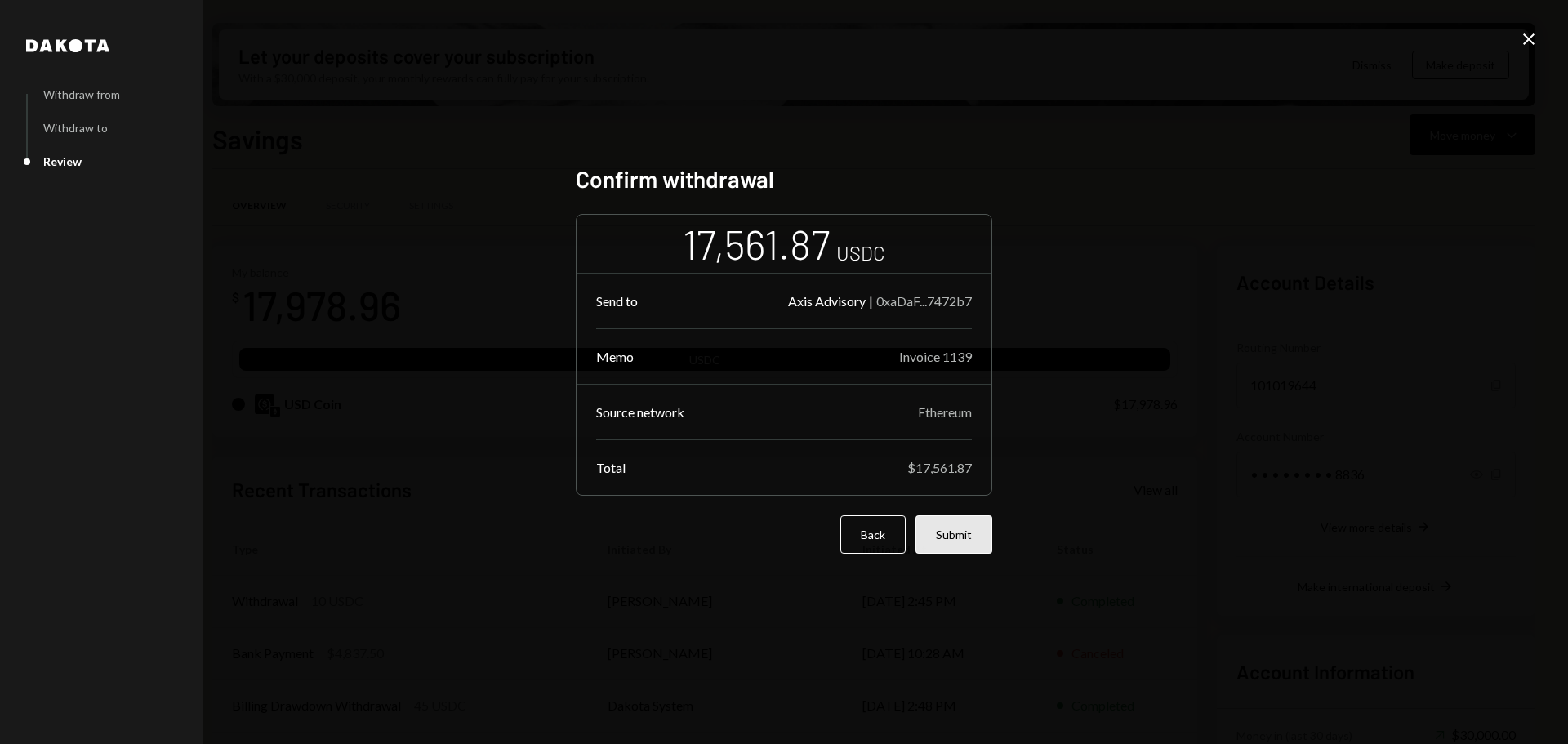
click at [959, 528] on button "Submit" at bounding box center [954, 534] width 77 height 39
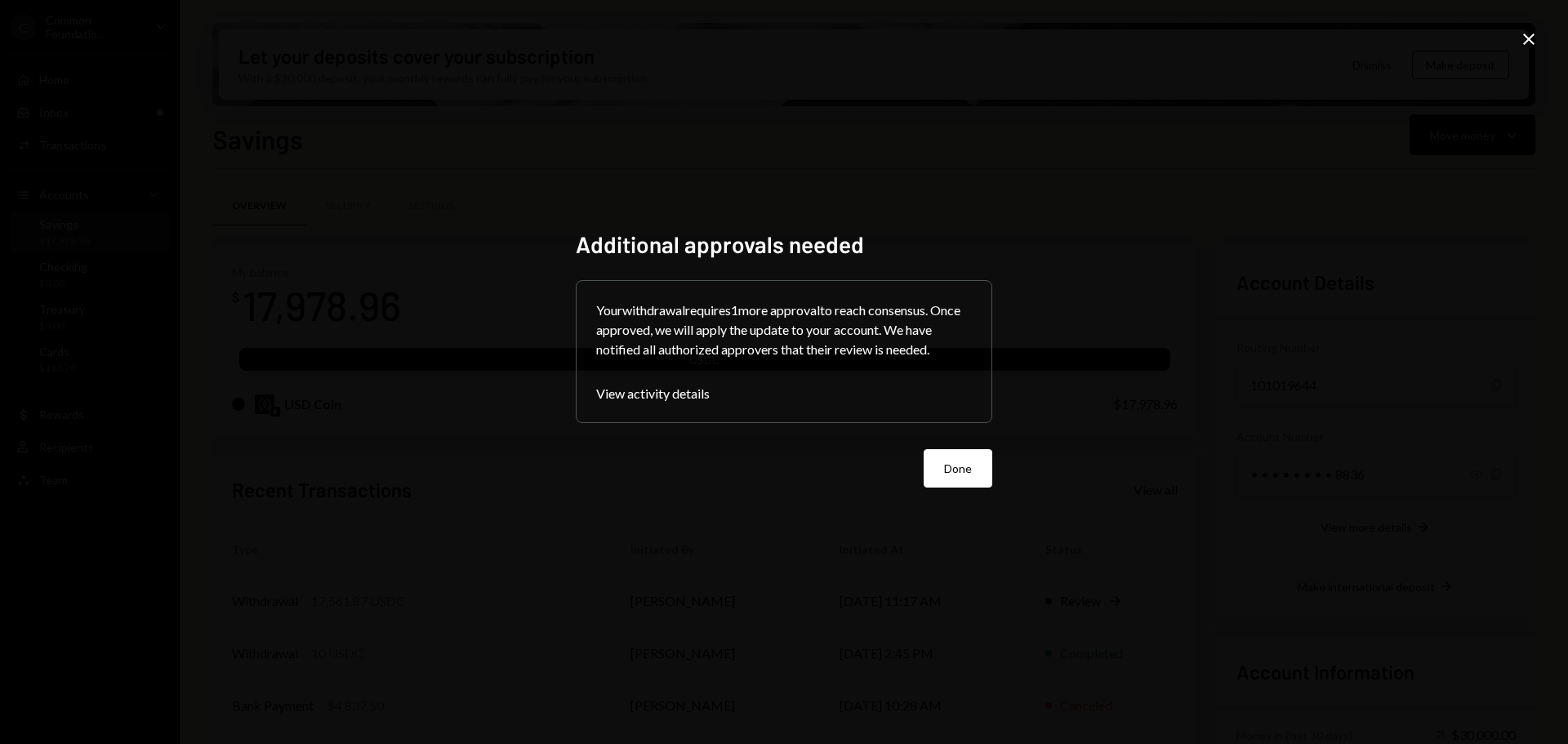
click at [964, 475] on button "Done" at bounding box center [958, 468] width 69 height 39
